Goal: Task Accomplishment & Management: Manage account settings

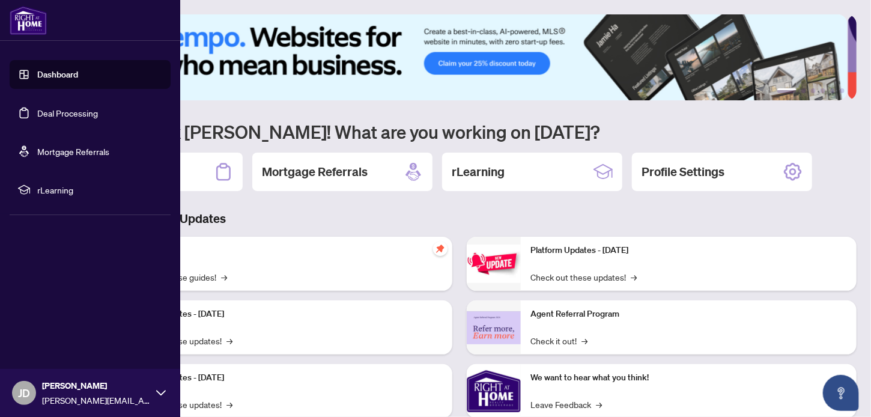
click at [37, 108] on link "Deal Processing" at bounding box center [67, 112] width 61 height 11
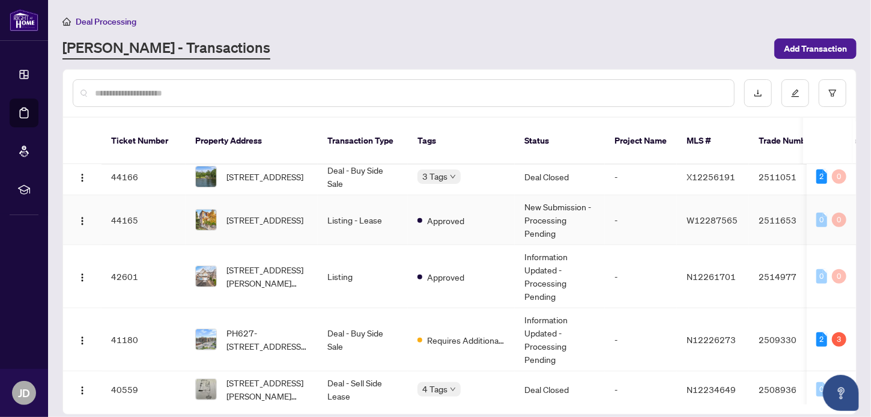
scroll to position [445, 0]
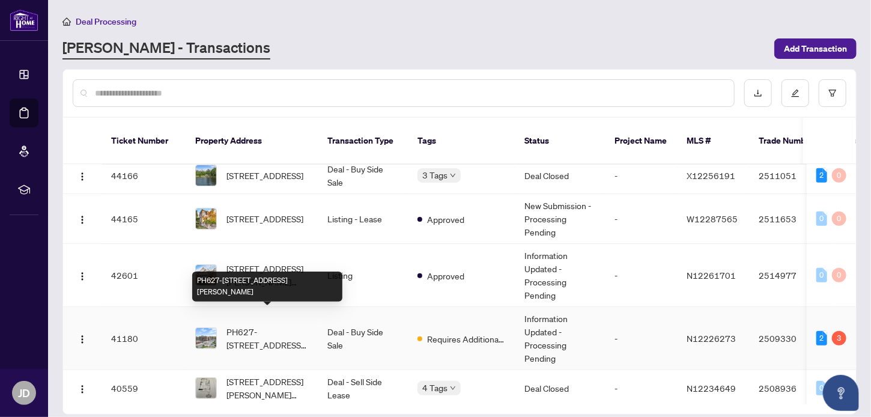
click at [243, 325] on span "PH627-[STREET_ADDRESS][PERSON_NAME]" at bounding box center [267, 338] width 82 height 26
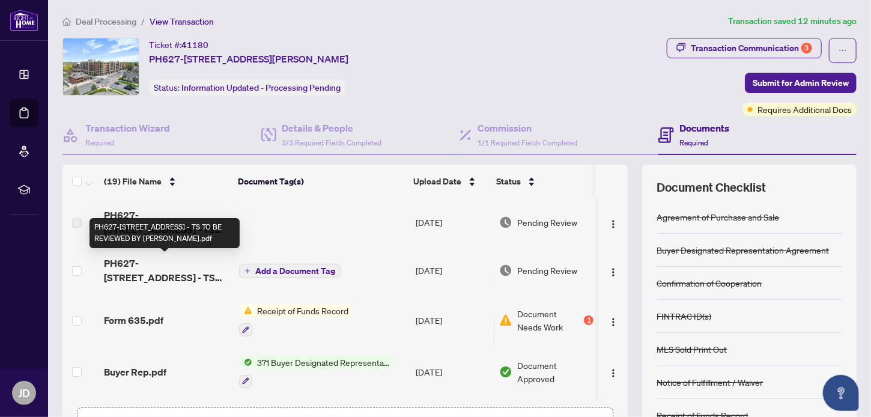
click at [166, 267] on span "PH627-[STREET_ADDRESS] - TS TO BE REVIEWED BY [PERSON_NAME].pdf" at bounding box center [166, 270] width 125 height 29
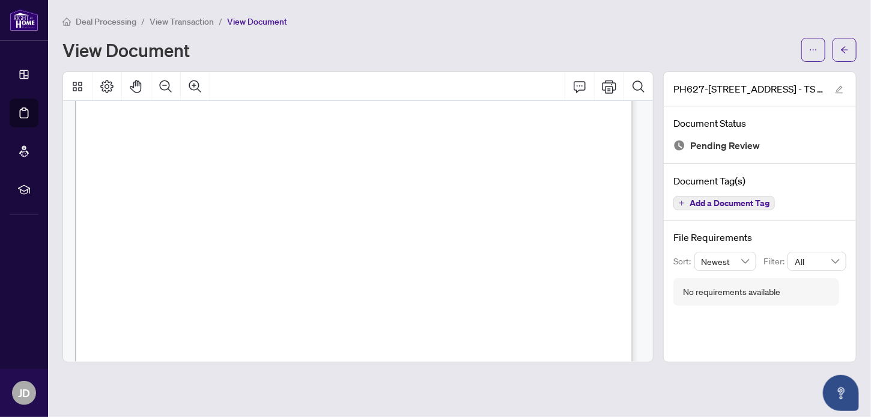
scroll to position [286, 0]
click at [815, 52] on icon "ellipsis" at bounding box center [813, 50] width 8 height 8
click at [749, 75] on span "Download" at bounding box center [769, 75] width 91 height 13
click at [847, 47] on icon "arrow-left" at bounding box center [844, 50] width 8 height 8
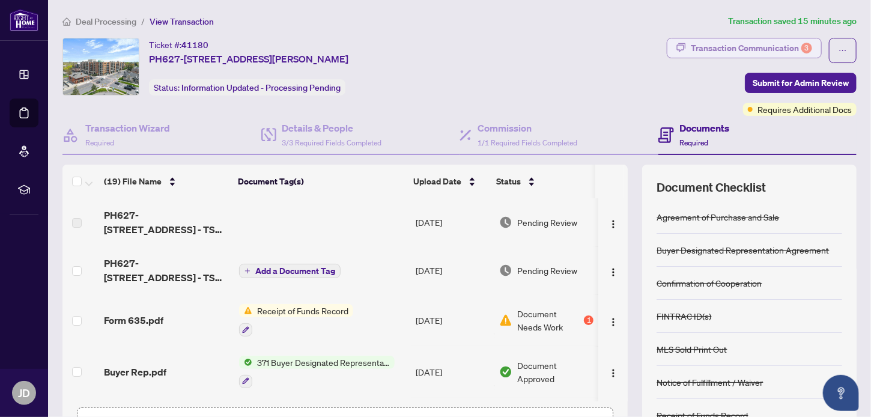
click at [740, 46] on div "Transaction Communication 3" at bounding box center [750, 47] width 121 height 19
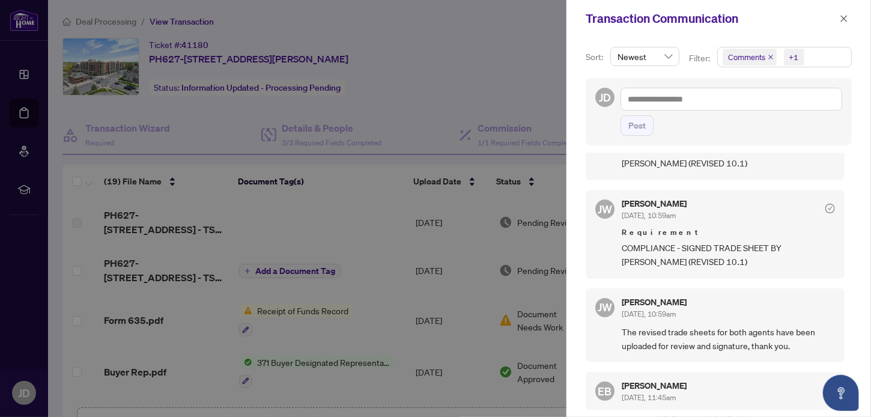
scroll to position [70, 0]
click at [845, 22] on icon "close" at bounding box center [843, 18] width 8 height 8
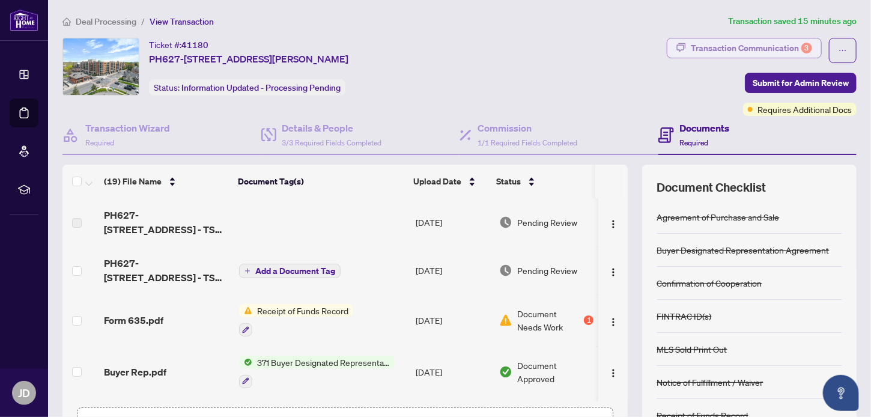
click at [773, 47] on div "Transaction Communication 3" at bounding box center [750, 47] width 121 height 19
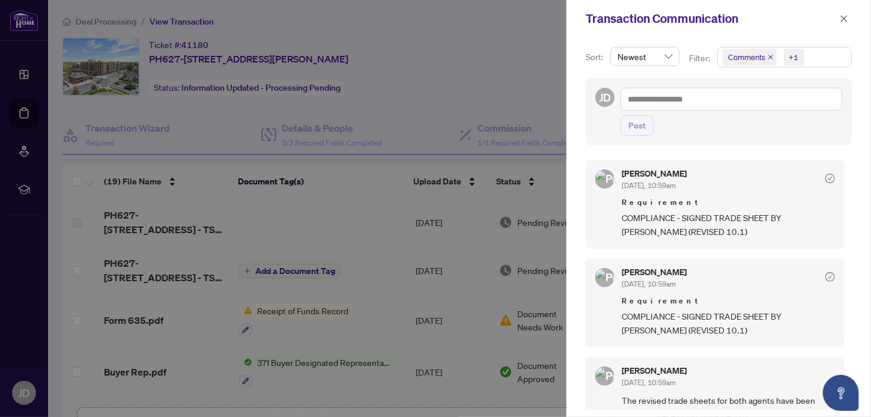
scroll to position [1, 0]
click at [654, 213] on span "COMPLIANCE - SIGNED TRADE SHEET BY [PERSON_NAME] (REVISED 10.1)" at bounding box center [727, 224] width 213 height 28
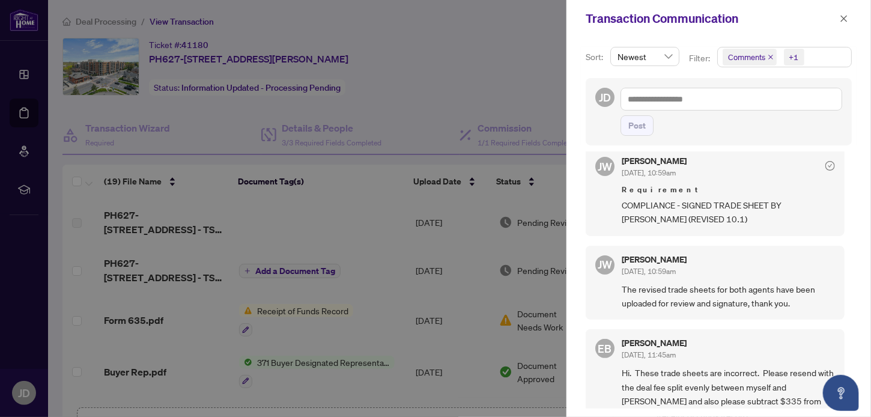
scroll to position [110, 0]
click at [844, 20] on icon "close" at bounding box center [843, 18] width 8 height 8
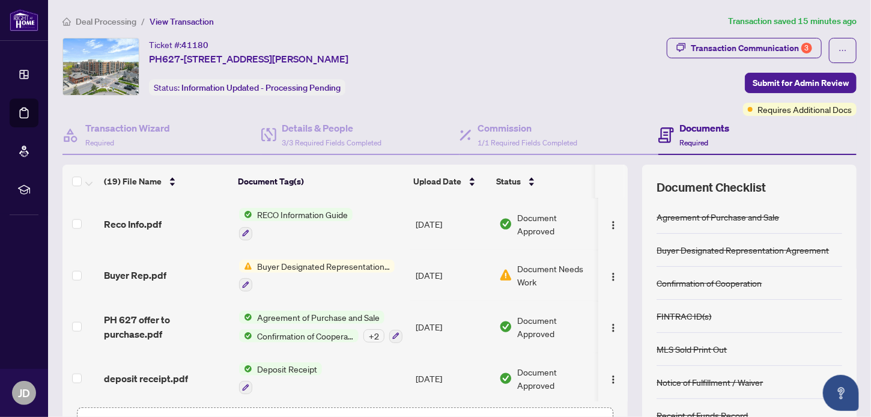
scroll to position [85, 0]
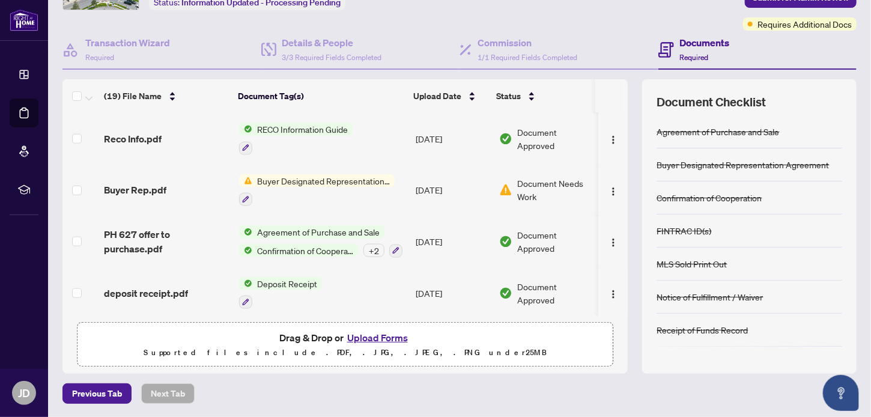
click at [378, 336] on button "Upload Forms" at bounding box center [377, 338] width 68 height 16
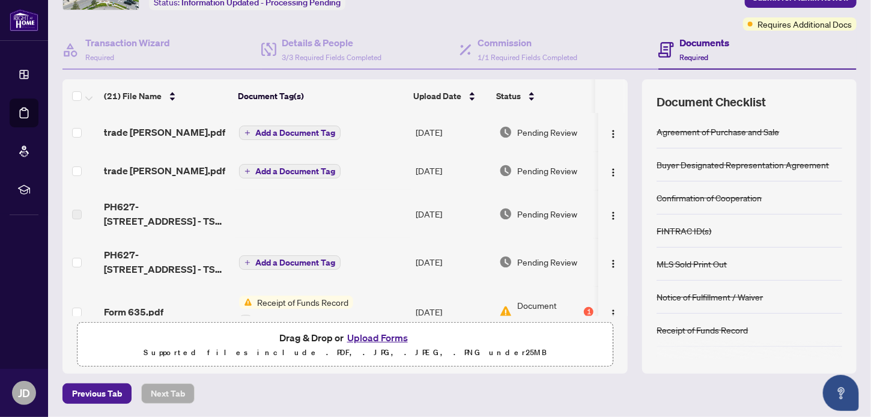
scroll to position [0, 0]
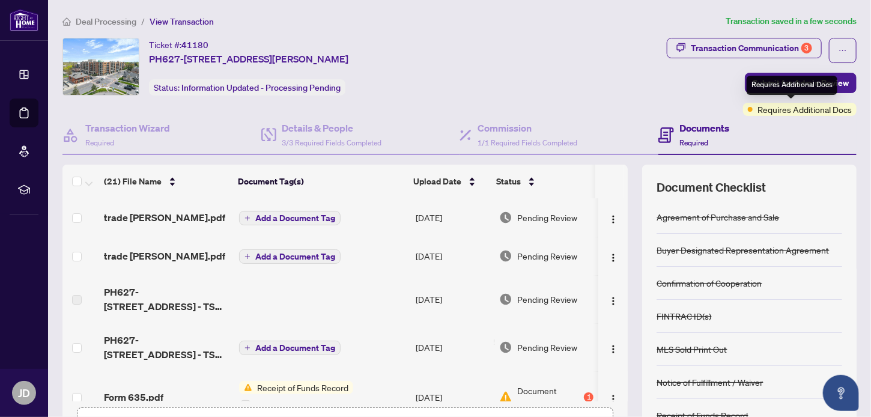
click at [775, 90] on div "Requires Additional Docs" at bounding box center [791, 85] width 91 height 19
click at [692, 92] on div "Transaction Communication 3 Submit for Admin Review Requires Additional Docs" at bounding box center [761, 77] width 190 height 78
click at [772, 109] on span "Requires Additional Docs" at bounding box center [804, 109] width 94 height 13
click at [731, 91] on div "Transaction Communication 3 Submit for Admin Review Requires Additional Docs" at bounding box center [761, 77] width 190 height 78
click at [778, 108] on span "Requires Additional Docs" at bounding box center [804, 109] width 94 height 13
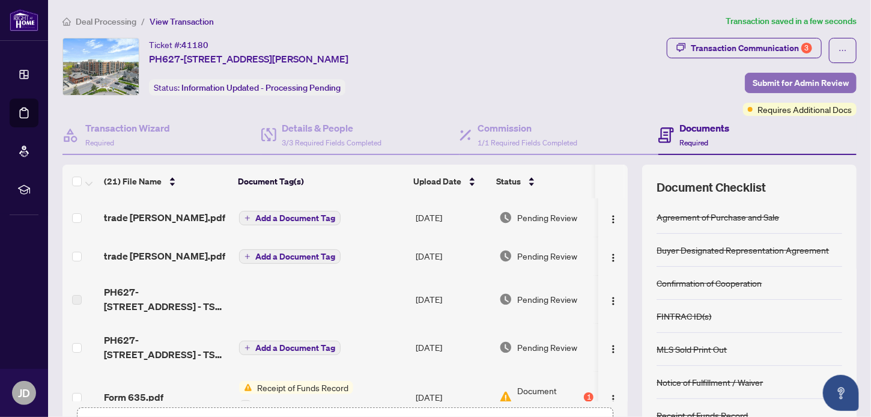
click at [762, 80] on span "Submit for Admin Review" at bounding box center [800, 82] width 96 height 19
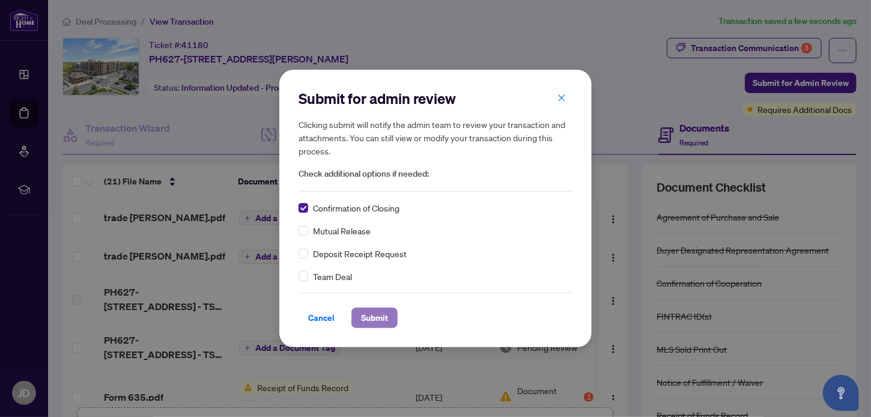
click at [379, 312] on span "Submit" at bounding box center [374, 317] width 27 height 19
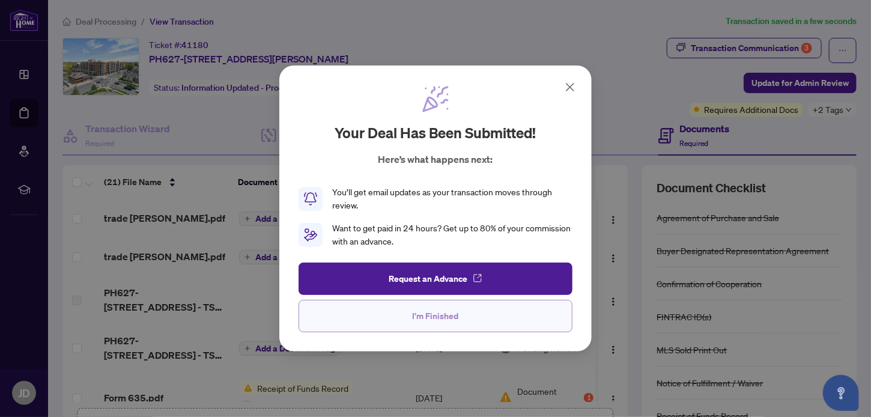
click at [433, 315] on span "I'm Finished" at bounding box center [435, 315] width 46 height 19
